Goal: Find specific fact

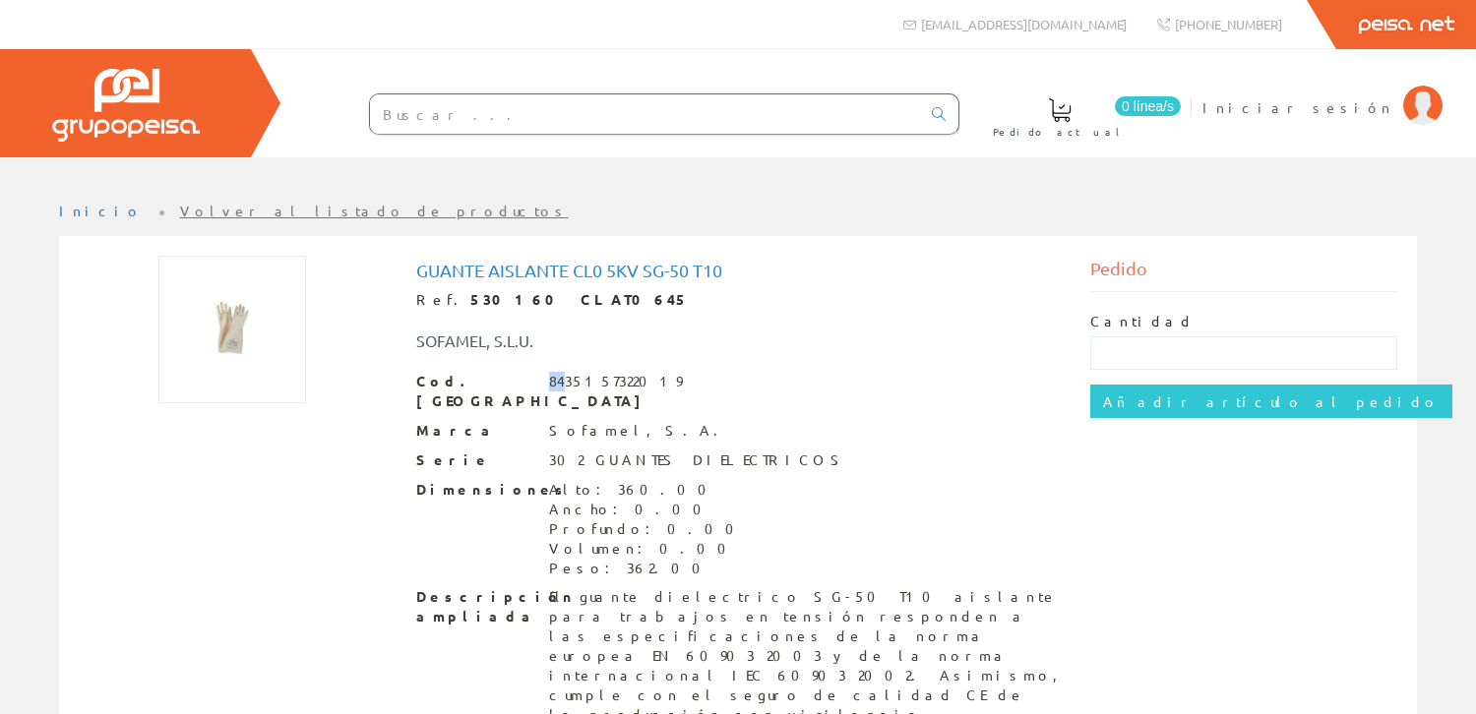
drag, startPoint x: 548, startPoint y: 379, endPoint x: 562, endPoint y: 378, distance: 13.8
click at [562, 378] on div "8435157322019" at bounding box center [615, 382] width 133 height 20
click at [542, 380] on div "Cod. Barras 8435157322019" at bounding box center [738, 391] width 644 height 39
drag, startPoint x: 545, startPoint y: 382, endPoint x: 556, endPoint y: 382, distance: 10.8
click at [556, 382] on div "Cod. Barras 8435157322019" at bounding box center [738, 391] width 644 height 39
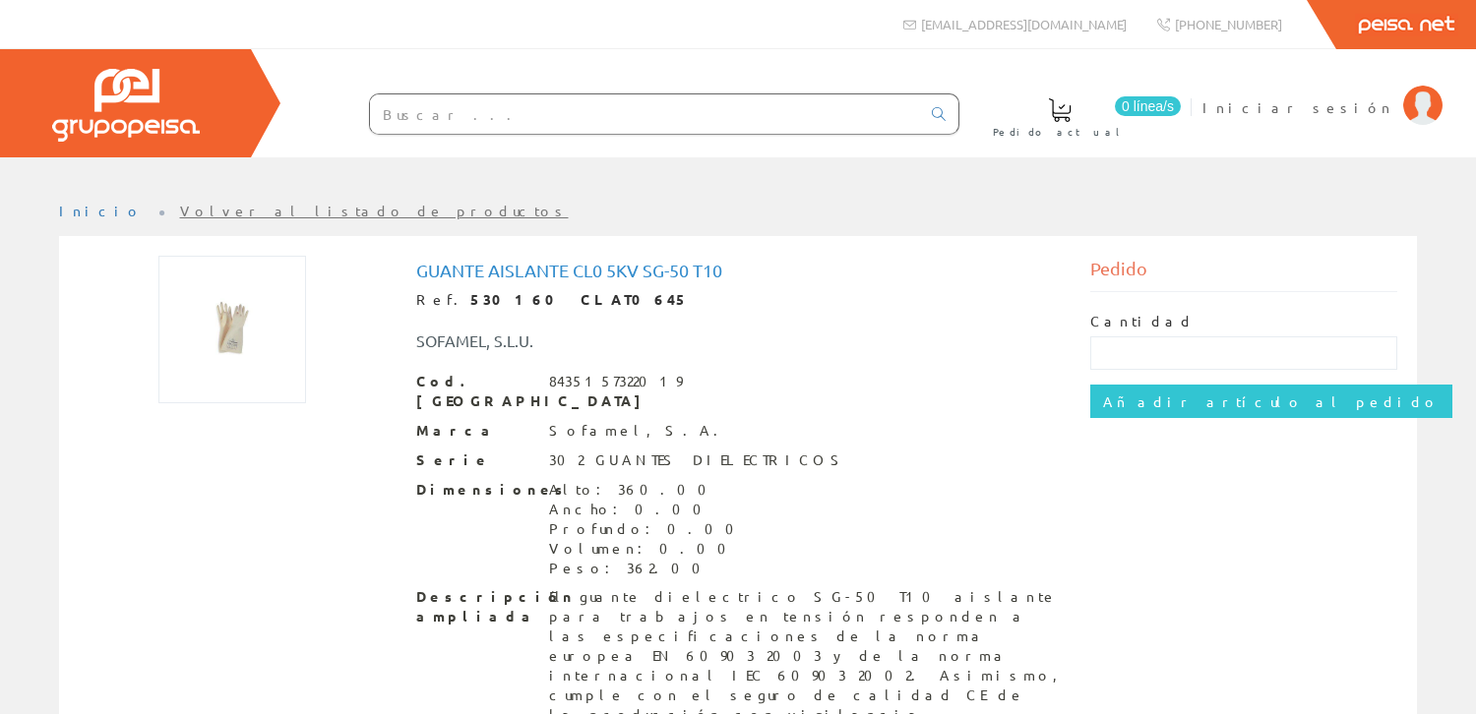
click at [660, 382] on div "Cod. Barras 8435157322019" at bounding box center [738, 391] width 644 height 39
click at [657, 379] on div "Cod. Barras 8435157322019" at bounding box center [738, 391] width 644 height 39
drag, startPoint x: 646, startPoint y: 378, endPoint x: 521, endPoint y: 367, distance: 125.4
click at [521, 367] on div "Guante Aislante Cl0 5kv Sg-50 T10 Ref. 530160 CLAT0645 SOFAMEL, S.L.U. Cod. Bar…" at bounding box center [738, 493] width 644 height 464
copy div "8435157322019"
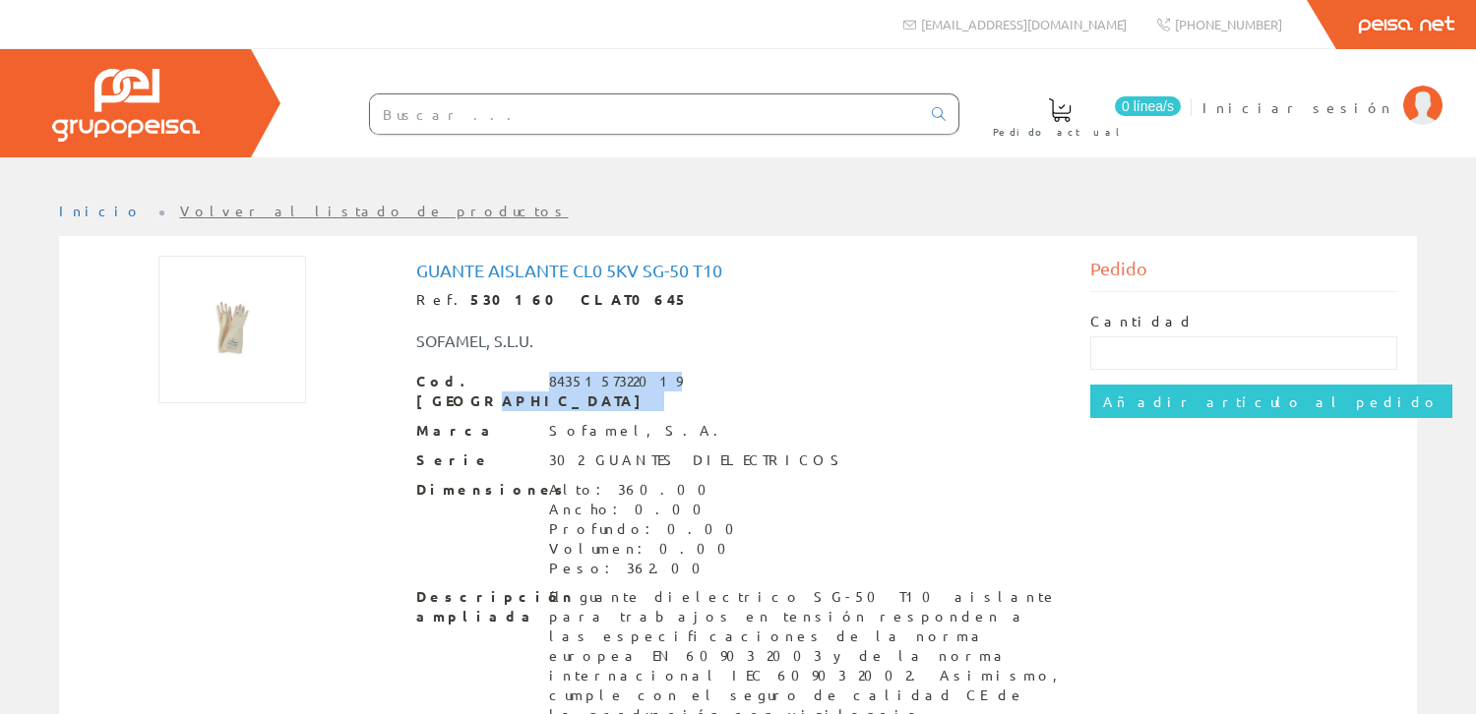
click at [616, 386] on div "8435157322019" at bounding box center [615, 382] width 133 height 20
click at [650, 374] on div "Cod. Barras 8435157322019" at bounding box center [738, 391] width 644 height 39
click at [650, 380] on div "Cod. Barras 8435157322019" at bounding box center [738, 391] width 644 height 39
drag, startPoint x: 648, startPoint y: 382, endPoint x: 550, endPoint y: 383, distance: 98.4
click at [550, 383] on div "8435157322019" at bounding box center [615, 382] width 133 height 20
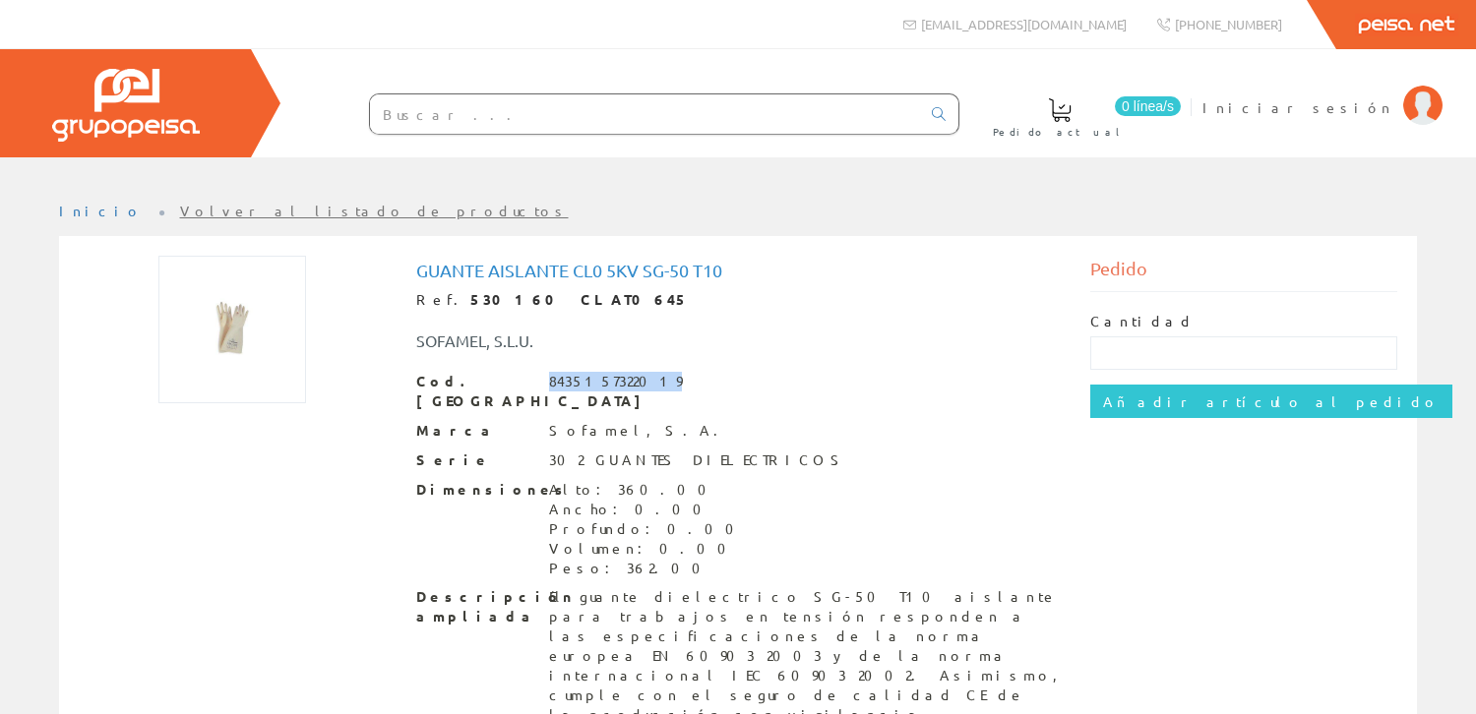
copy div "8435157322019"
